Goal: Feedback & Contribution: Contribute content

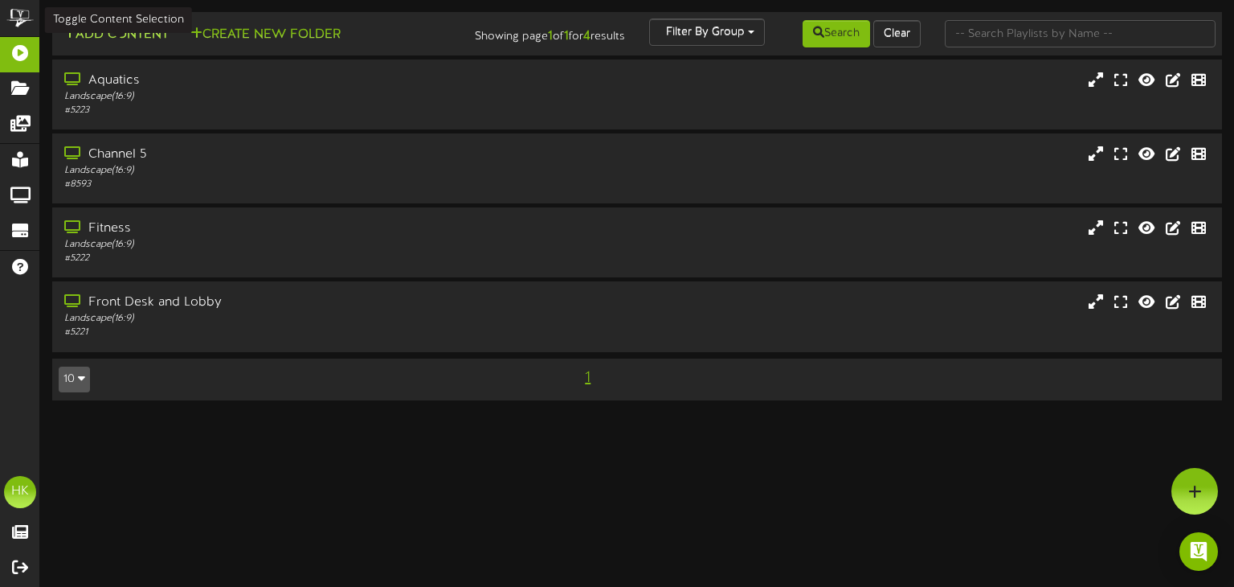
click at [129, 32] on button "Add Content" at bounding box center [116, 35] width 115 height 20
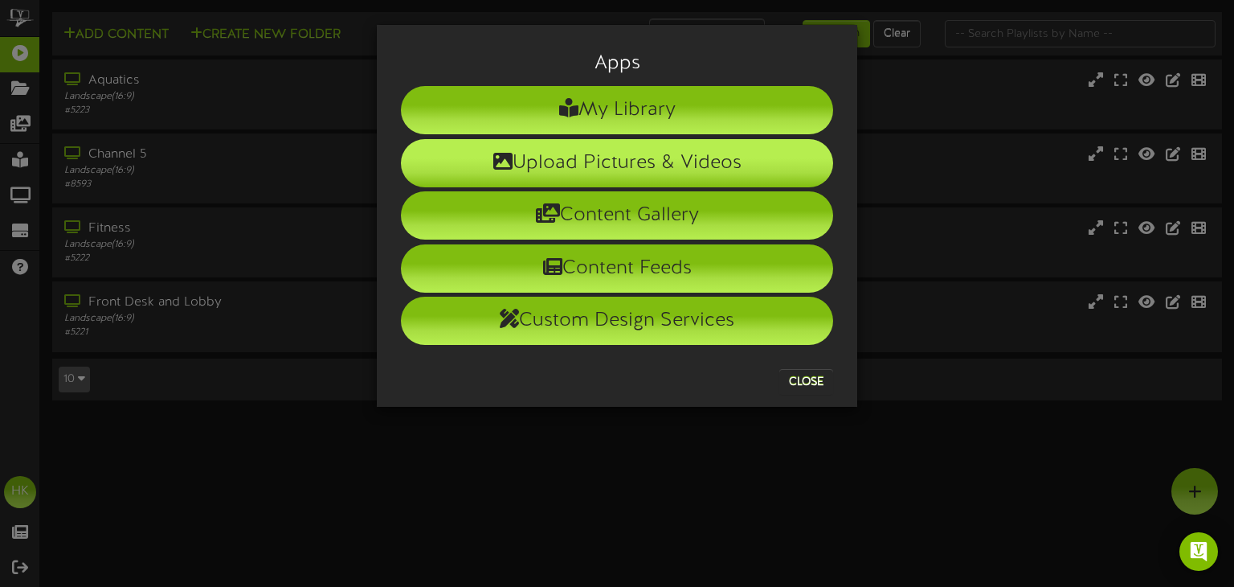
click at [551, 166] on li "Upload Pictures & Videos" at bounding box center [617, 163] width 432 height 48
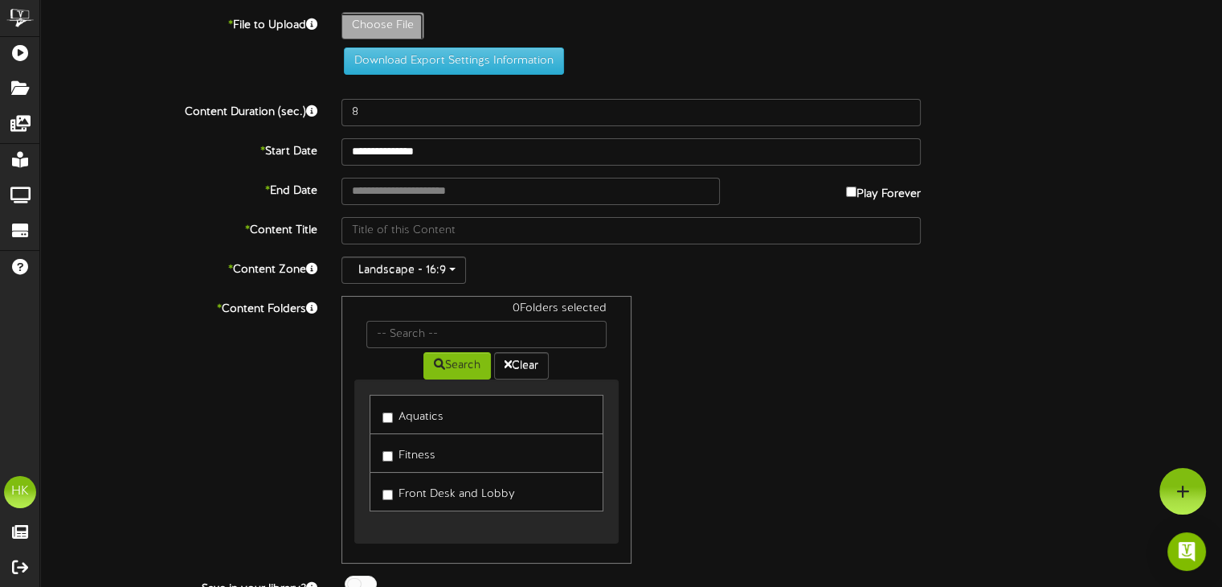
type input "**********"
type input "4"
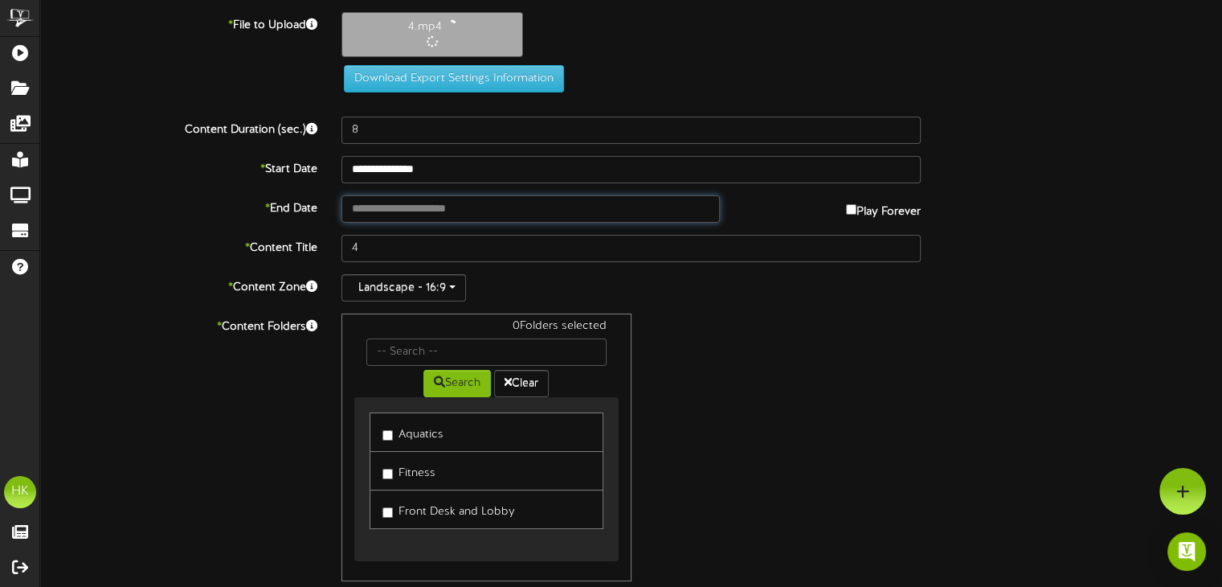
click at [362, 199] on input "text" at bounding box center [531, 208] width 378 height 27
type input "**********"
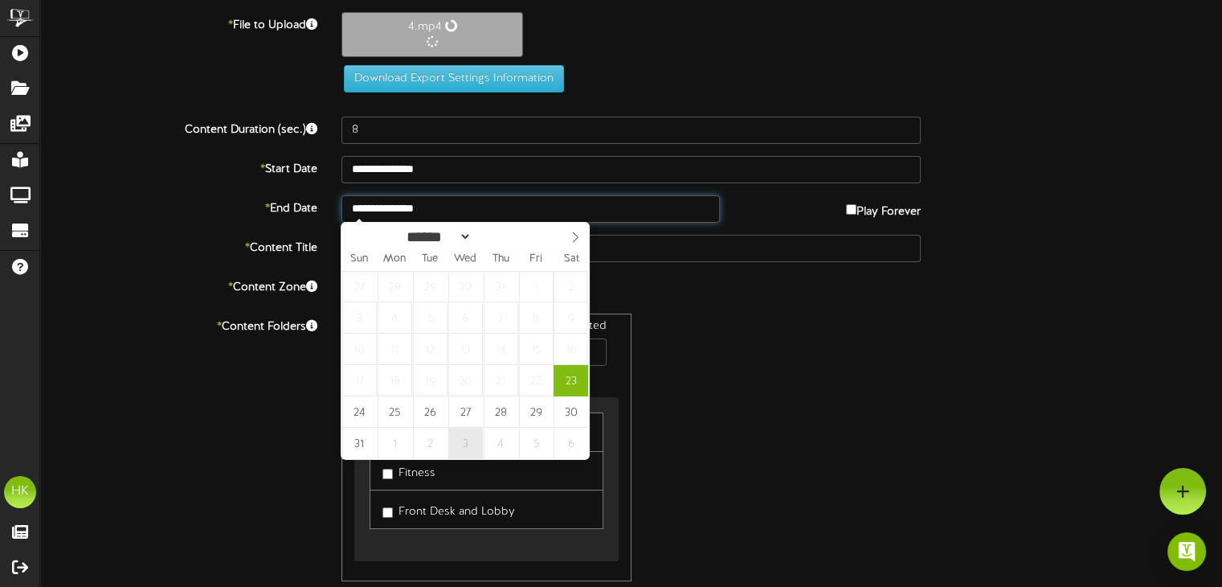
select select "*"
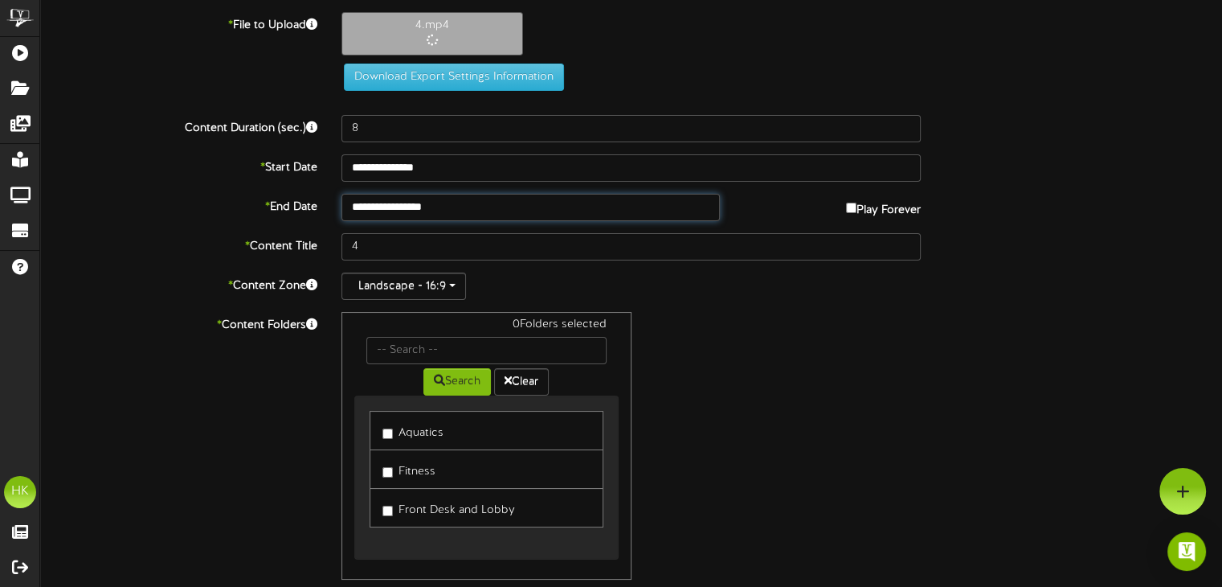
click at [413, 207] on input "**********" at bounding box center [531, 207] width 378 height 27
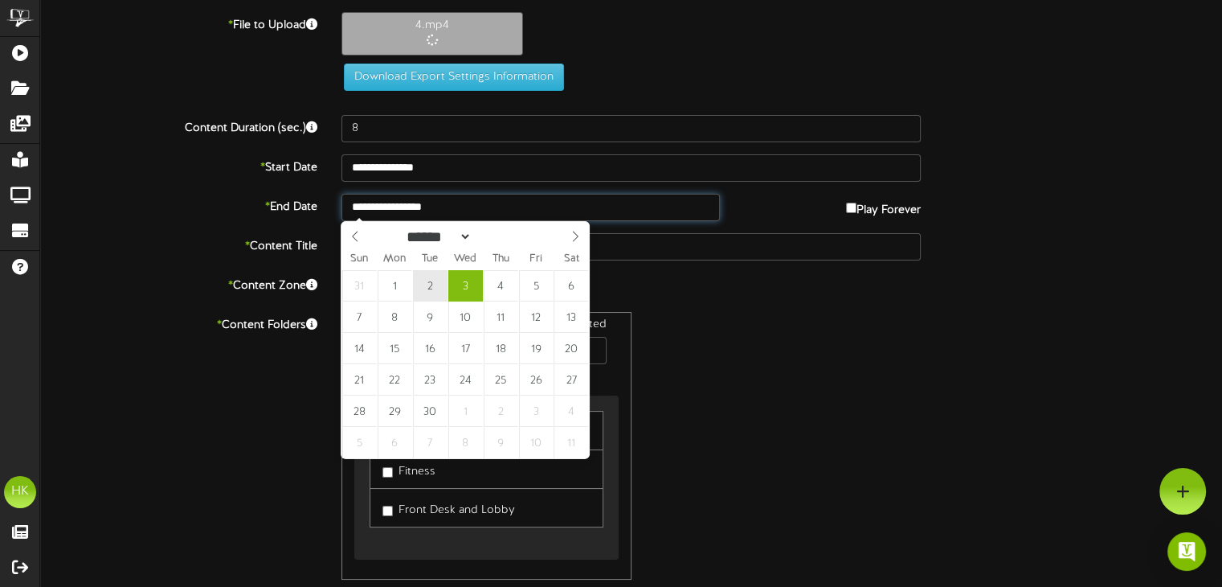
type input "**********"
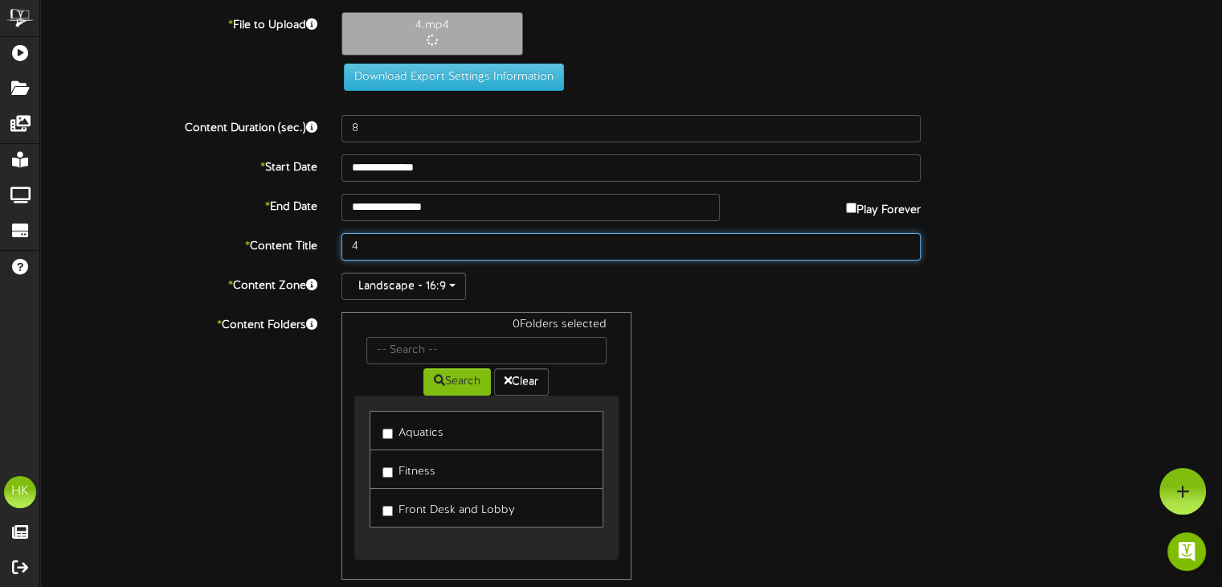
drag, startPoint x: 365, startPoint y: 246, endPoint x: 327, endPoint y: 242, distance: 38.0
click at [327, 242] on div "* Content Title 4" at bounding box center [631, 246] width 1206 height 27
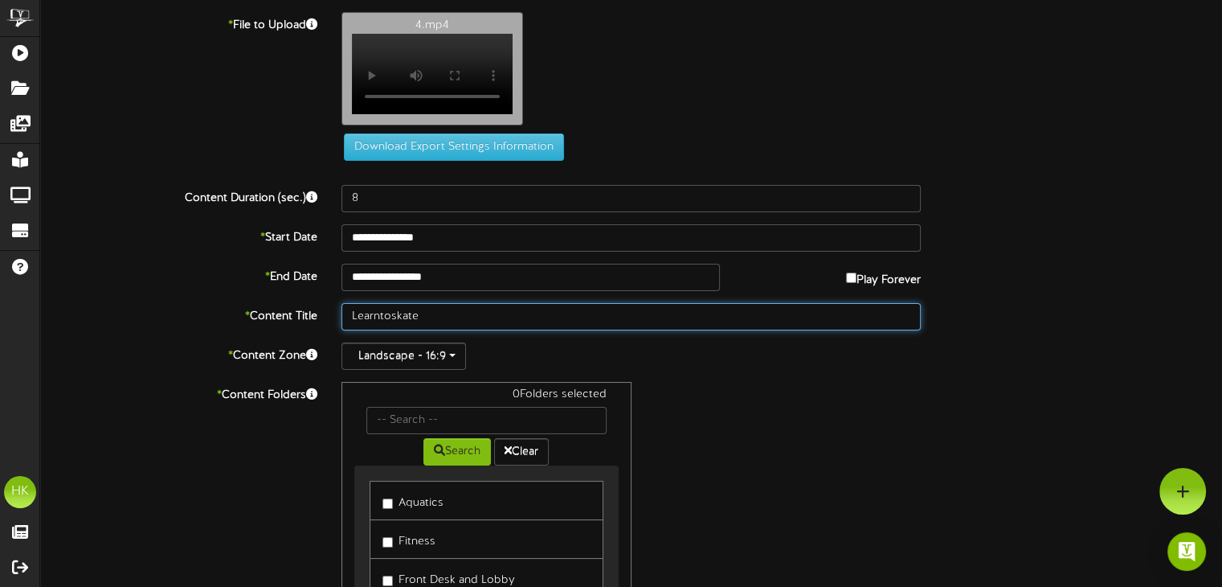
type input "Learntoskate"
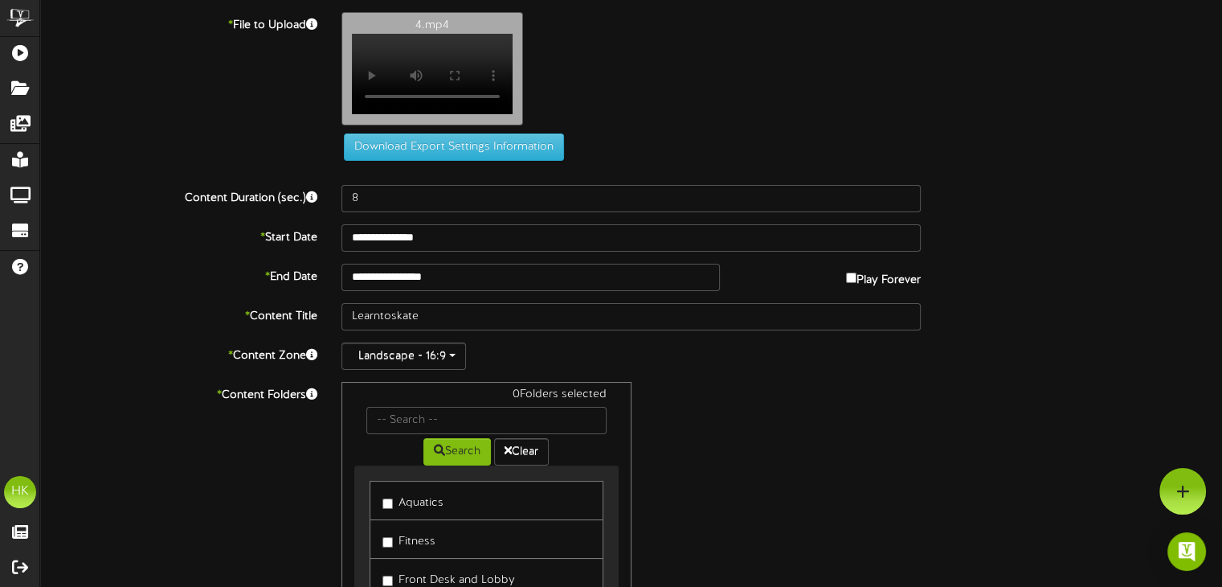
click at [742, 419] on div "0 Folders selected Search Clear Aquatics Fitness" at bounding box center [632, 516] width 604 height 268
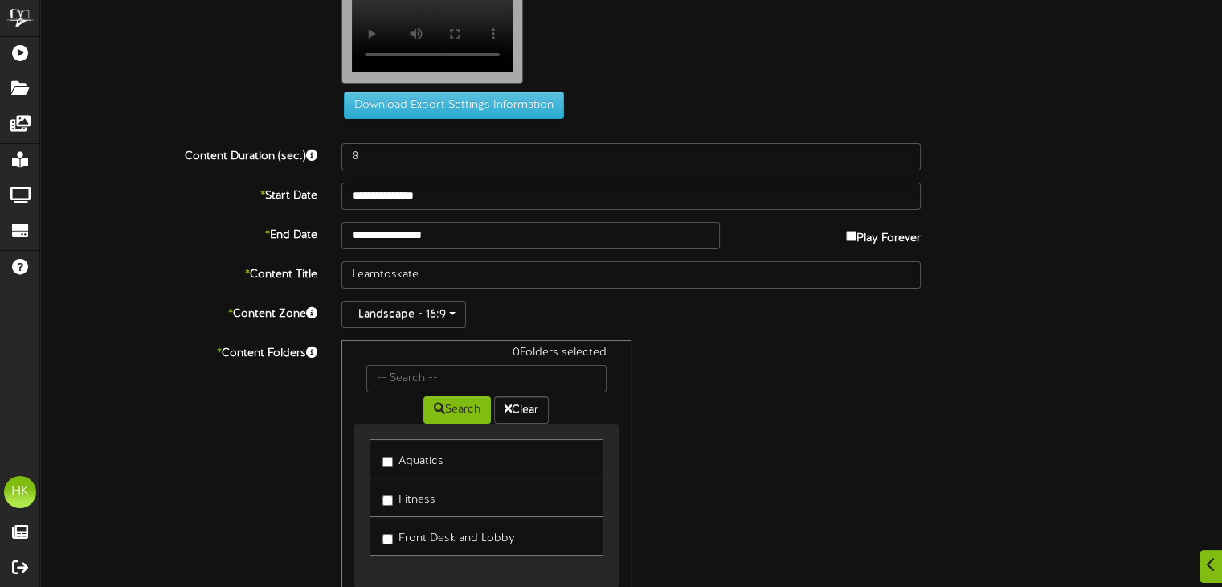
scroll to position [154, 0]
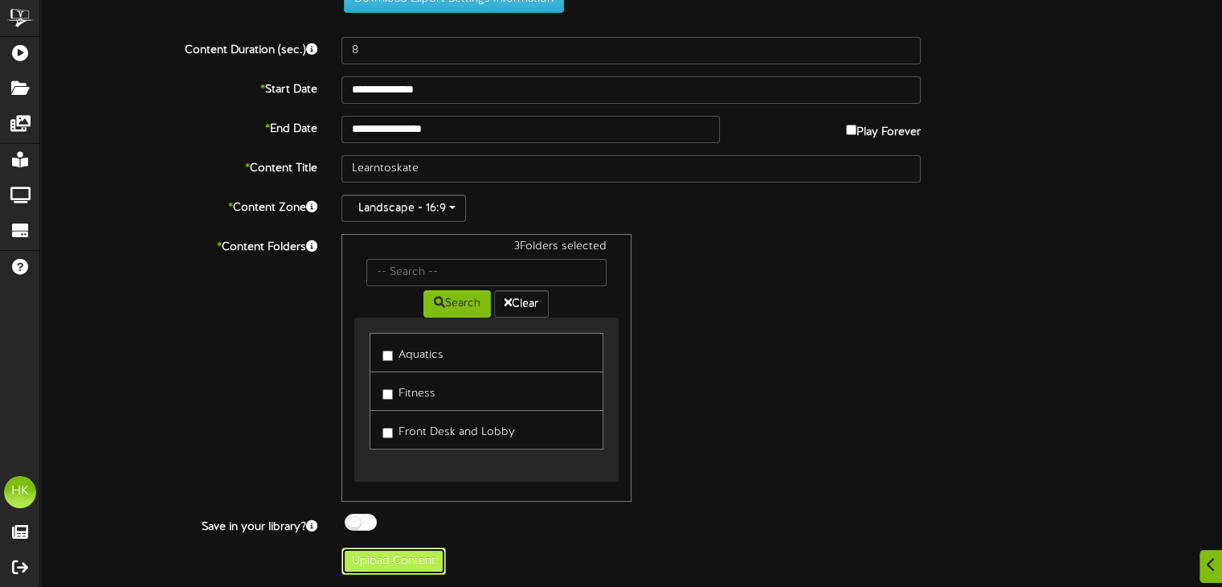
click at [401, 559] on button "Upload Content" at bounding box center [394, 560] width 104 height 27
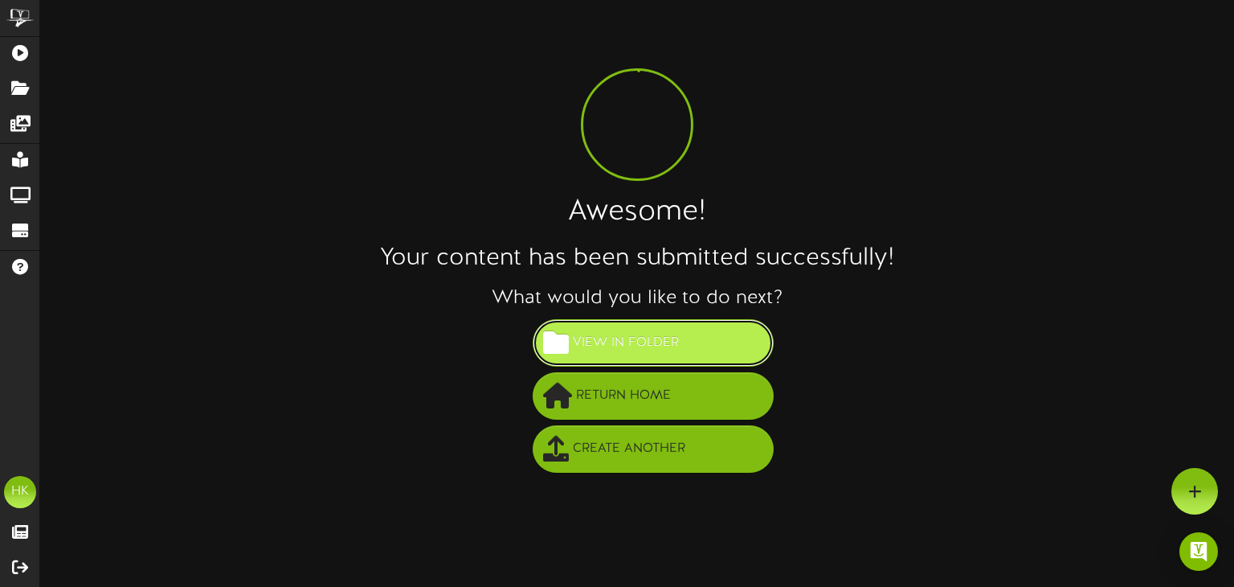
click at [600, 341] on span "View in Folder" at bounding box center [626, 343] width 114 height 27
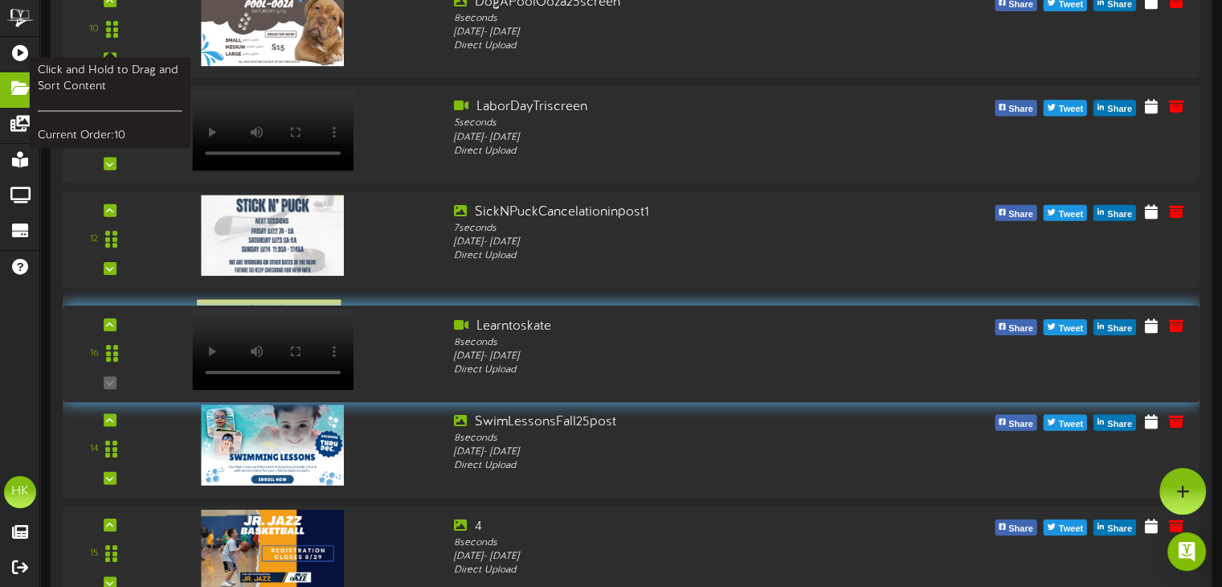
scroll to position [1206, 0]
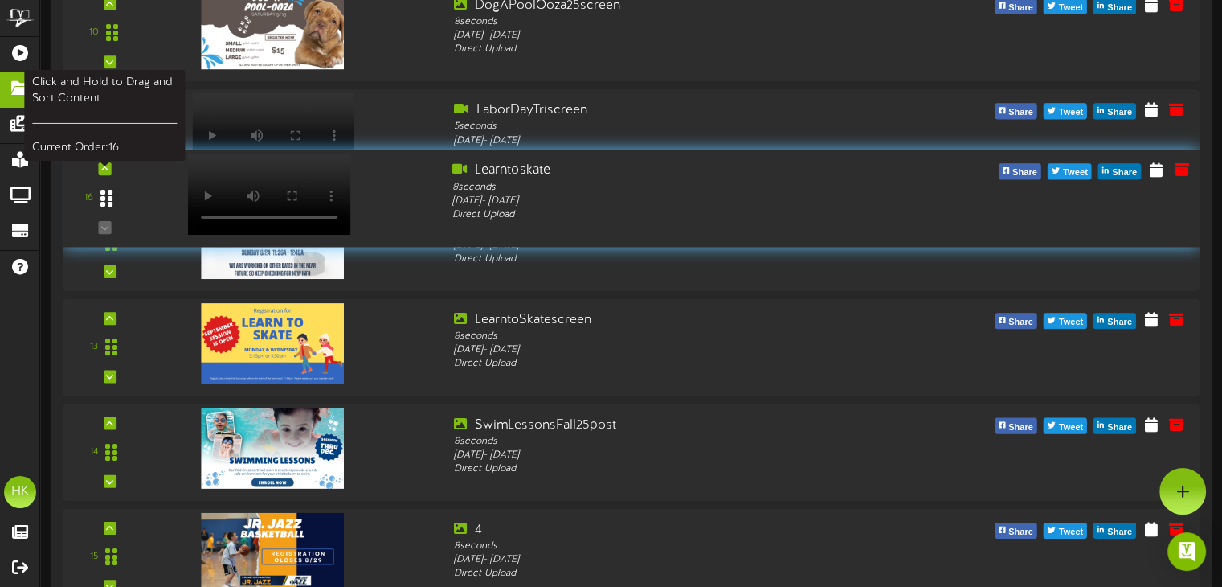
drag, startPoint x: 103, startPoint y: 260, endPoint x: 117, endPoint y: 199, distance: 62.0
click at [117, 199] on div at bounding box center [106, 198] width 37 height 41
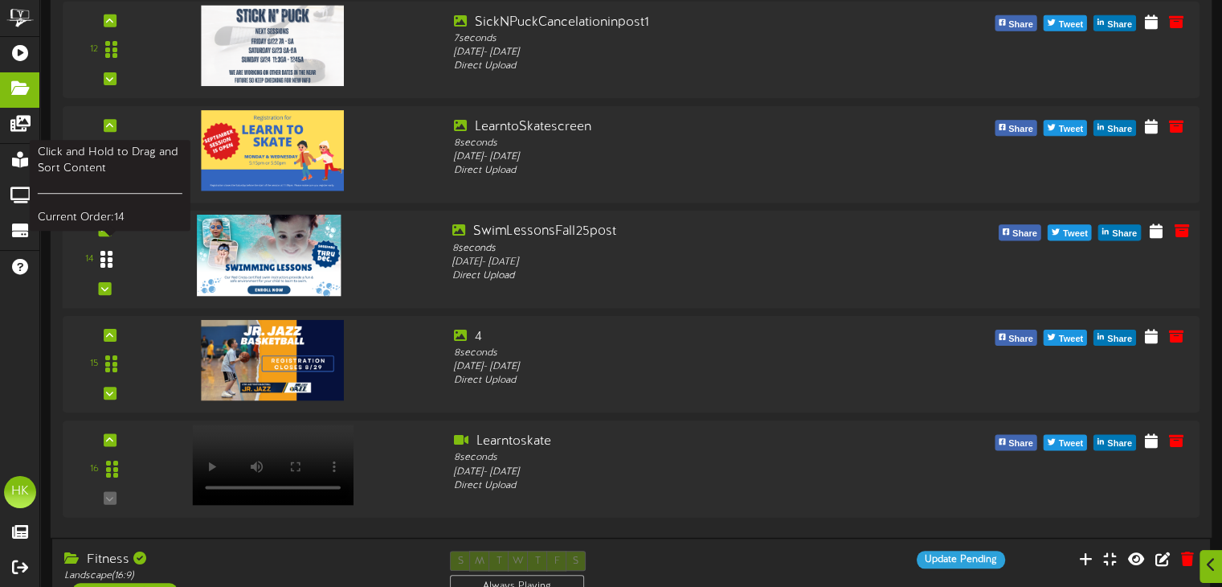
scroll to position [1447, 0]
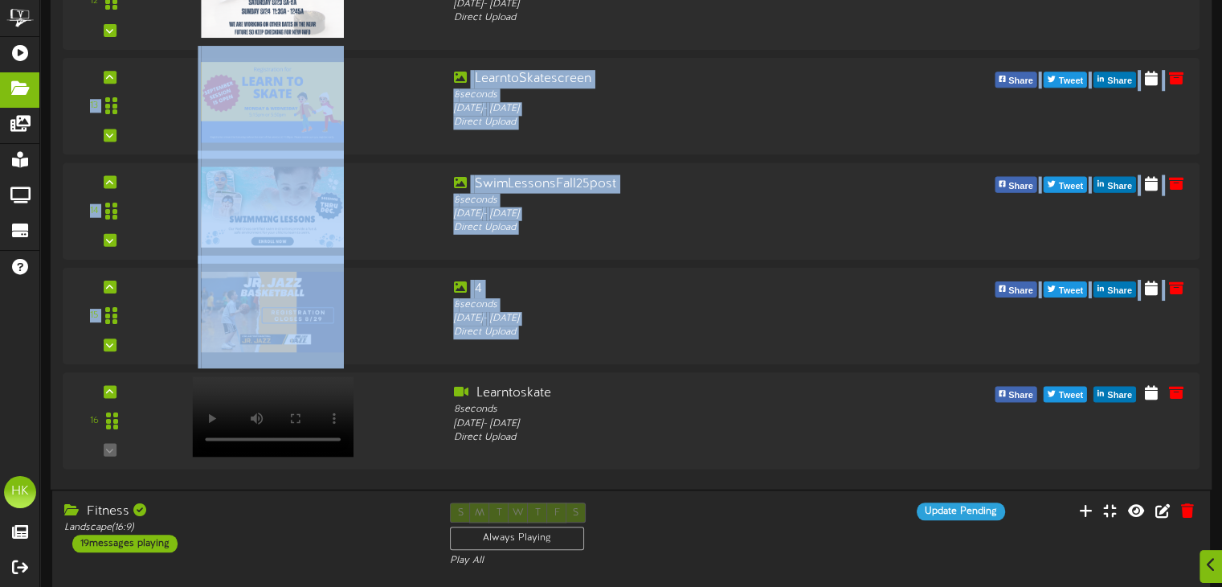
drag, startPoint x: 104, startPoint y: 388, endPoint x: 104, endPoint y: 55, distance: 332.7
click at [108, 388] on icon at bounding box center [104, 391] width 7 height 8
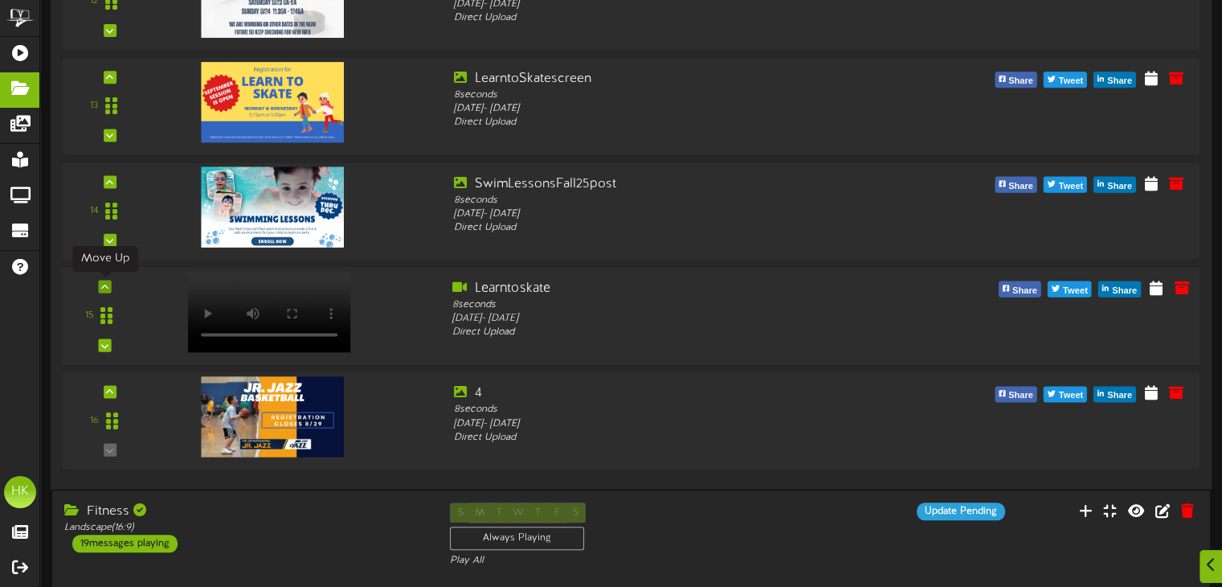
click at [104, 282] on icon at bounding box center [104, 286] width 7 height 8
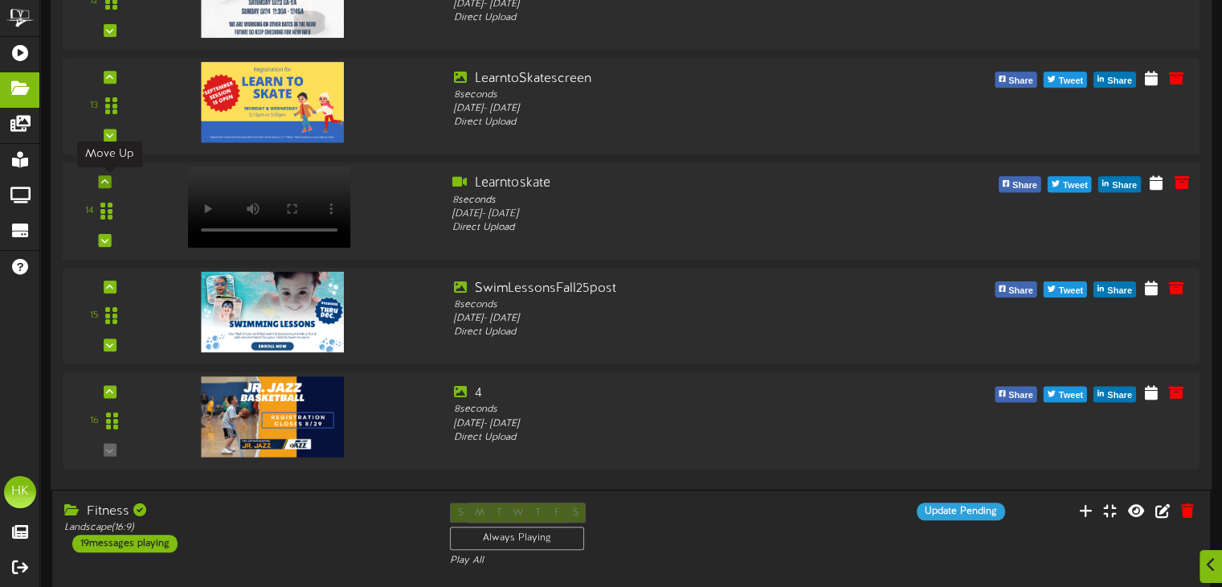
click at [103, 181] on icon at bounding box center [104, 182] width 7 height 8
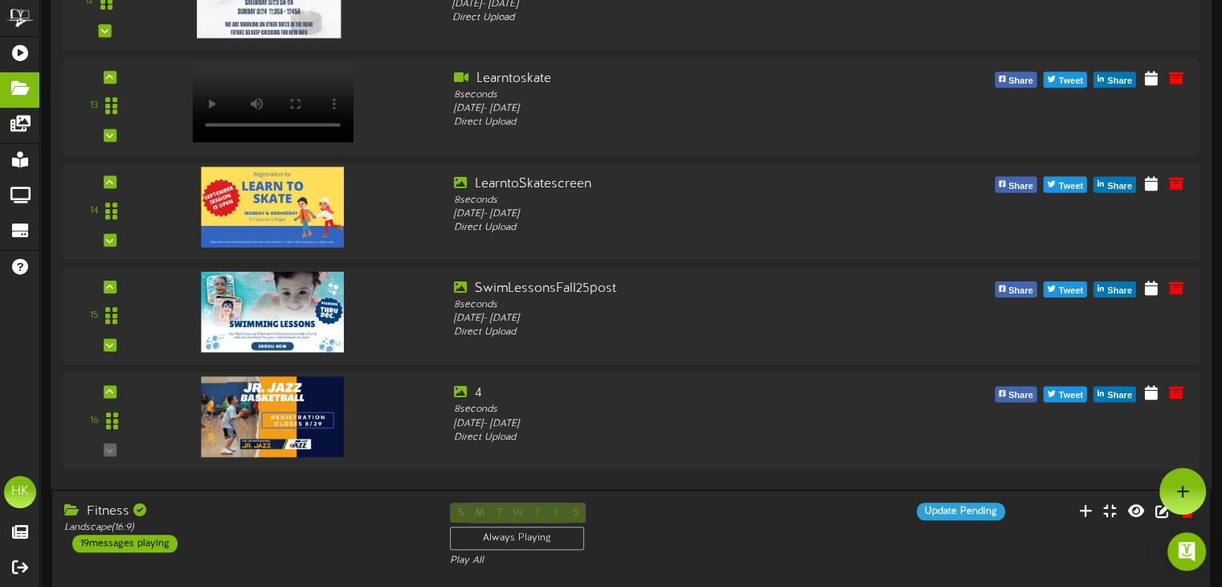
scroll to position [1125, 0]
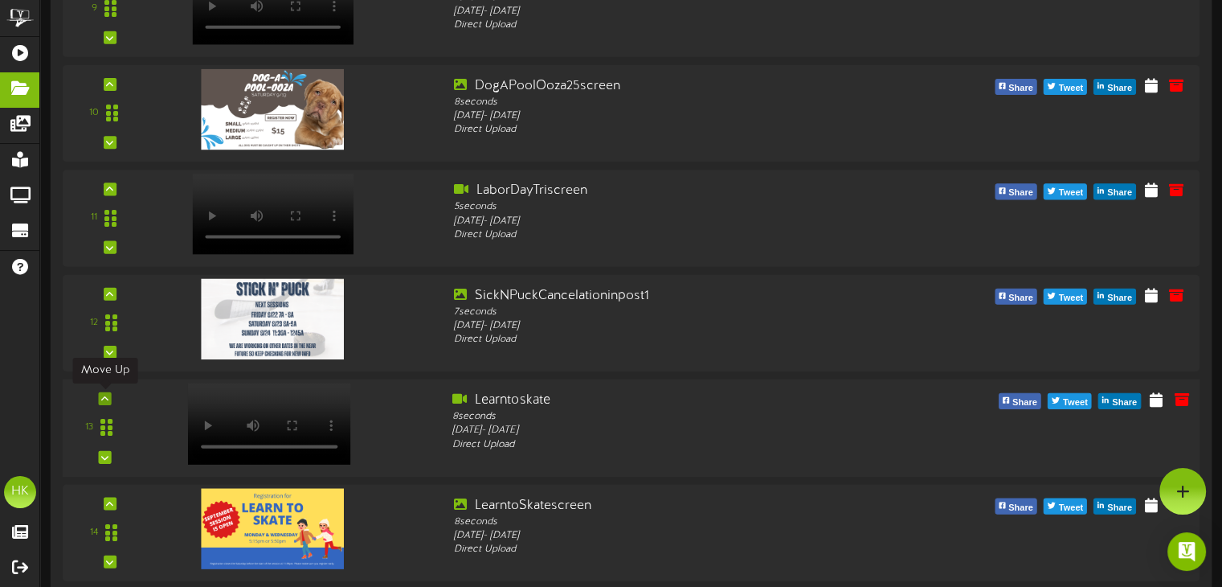
click at [104, 398] on icon at bounding box center [104, 398] width 7 height 8
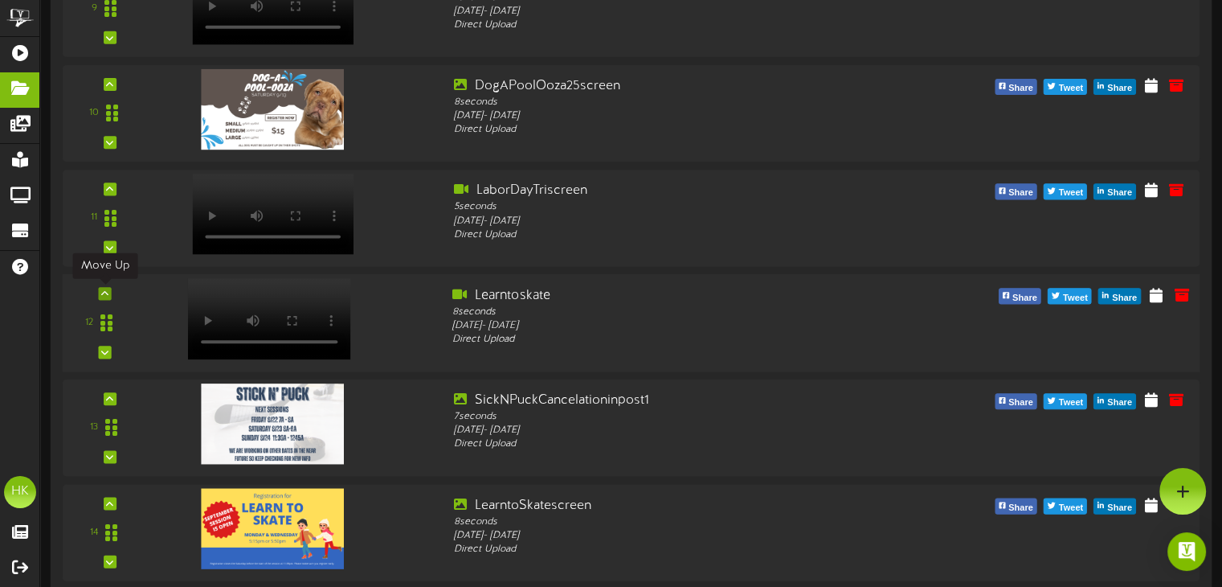
click at [106, 293] on icon at bounding box center [104, 293] width 7 height 8
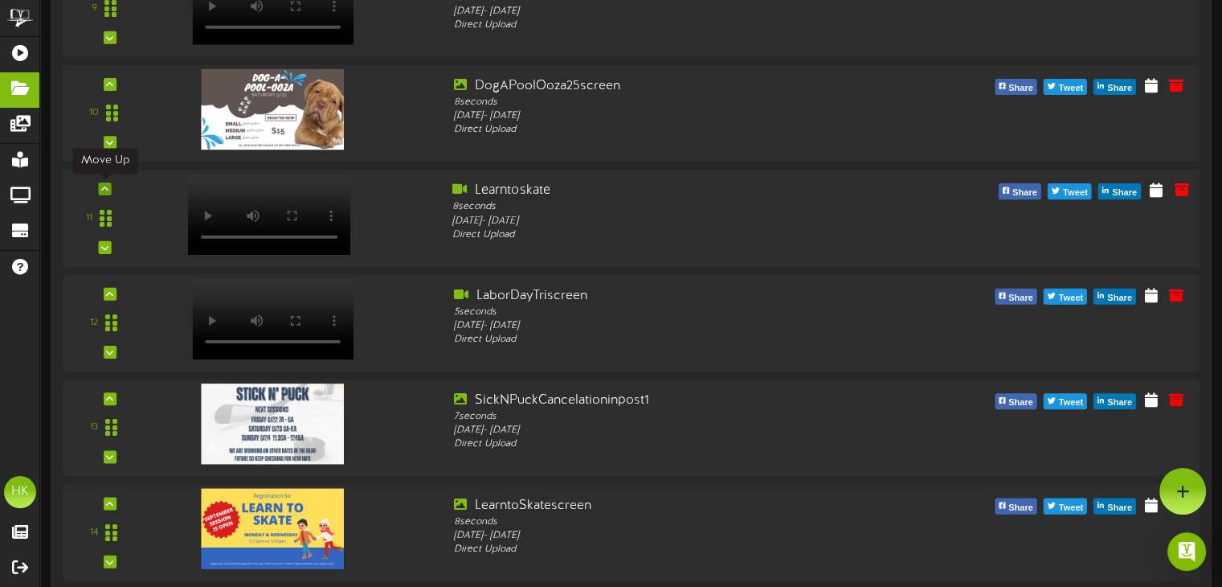
click at [103, 187] on icon at bounding box center [104, 189] width 7 height 8
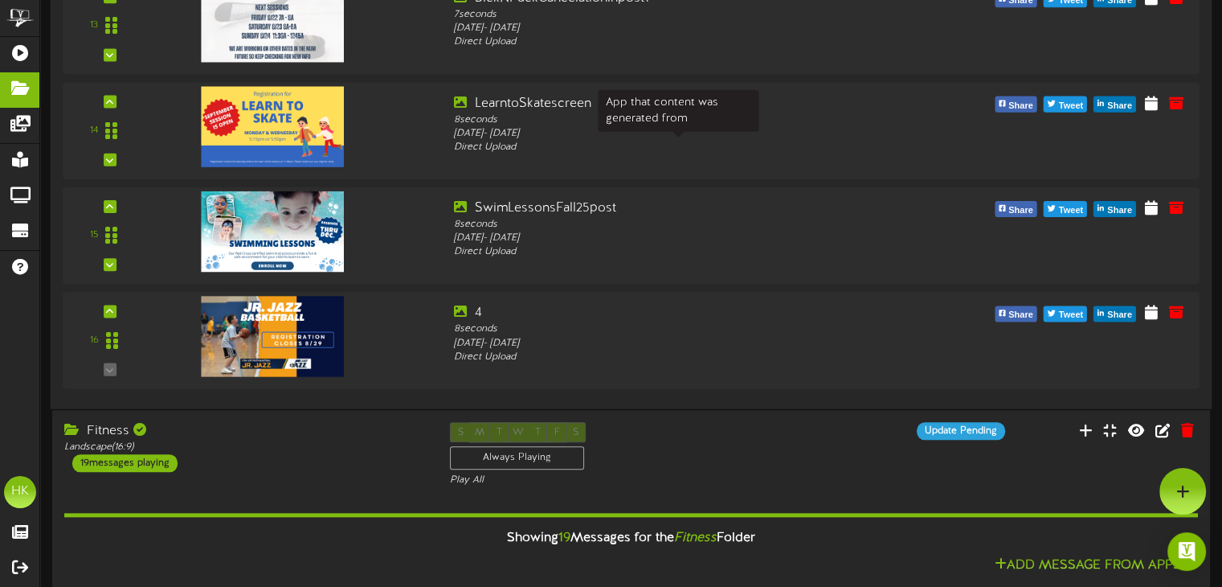
scroll to position [964, 0]
